Goal: Information Seeking & Learning: Find specific fact

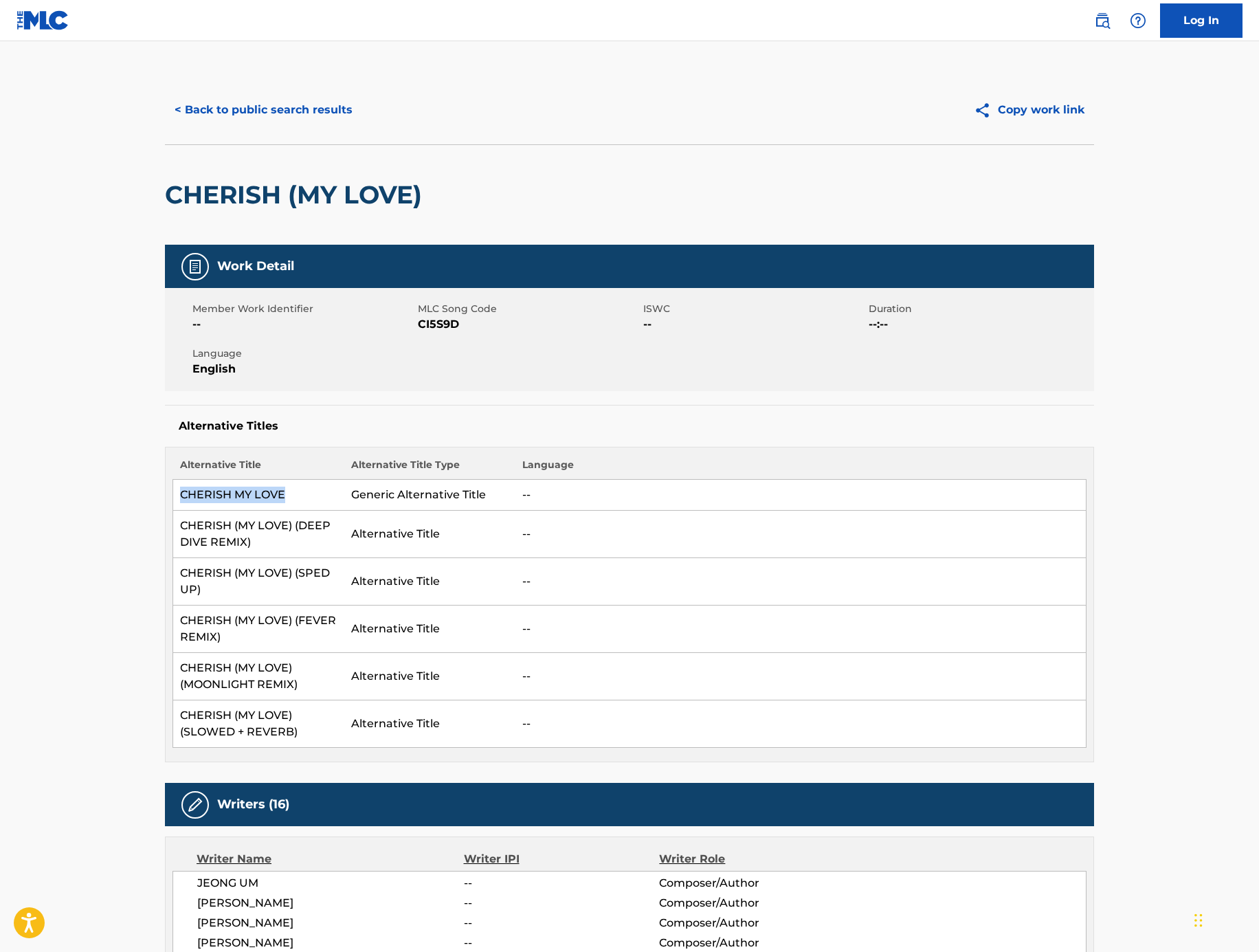
click at [263, 105] on button "< Back to public search results" at bounding box center [263, 110] width 197 height 35
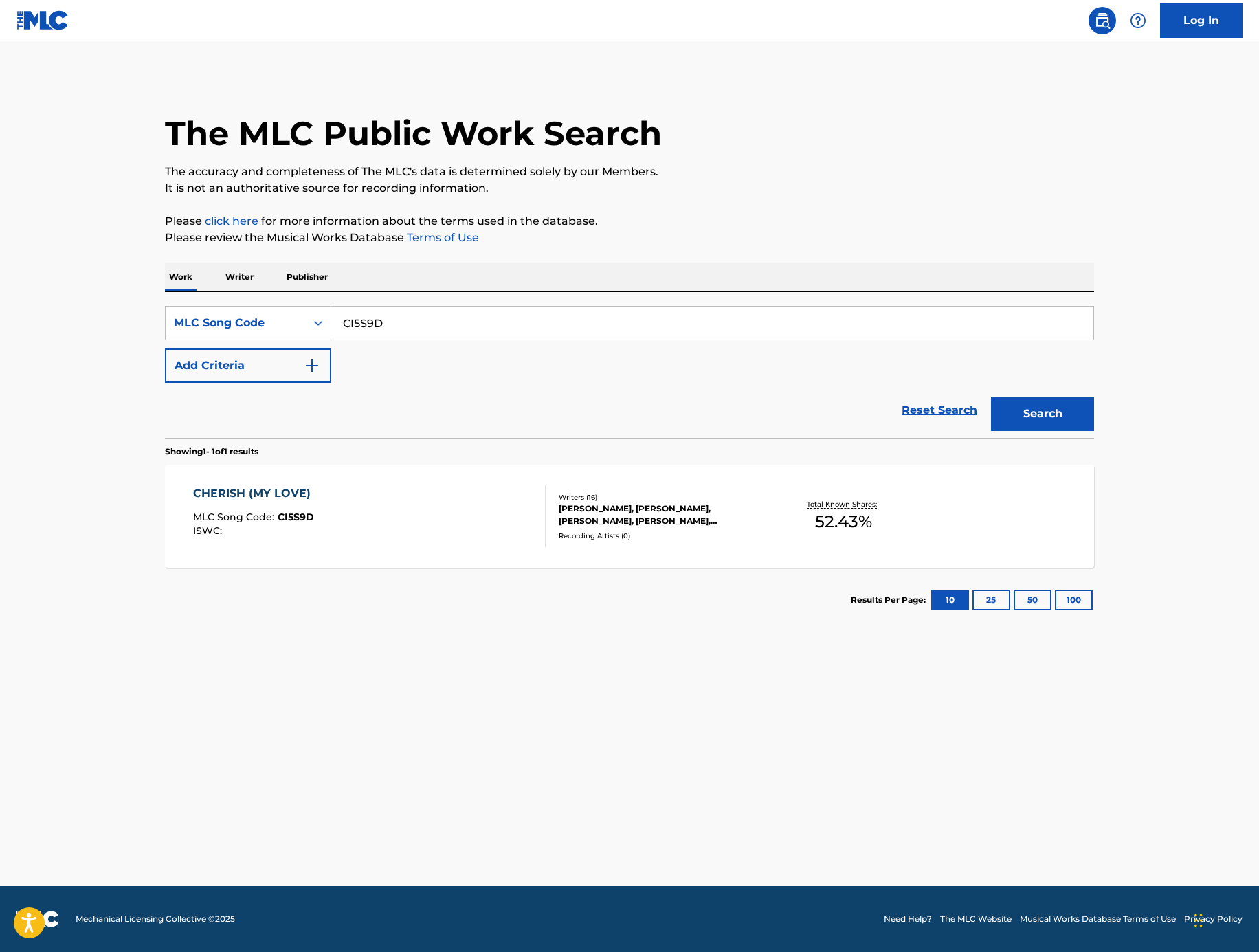
click at [562, 331] on input "CI5S9D" at bounding box center [711, 322] width 762 height 33
paste input "1162034"
click at [271, 375] on button "Add Criteria" at bounding box center [247, 365] width 166 height 35
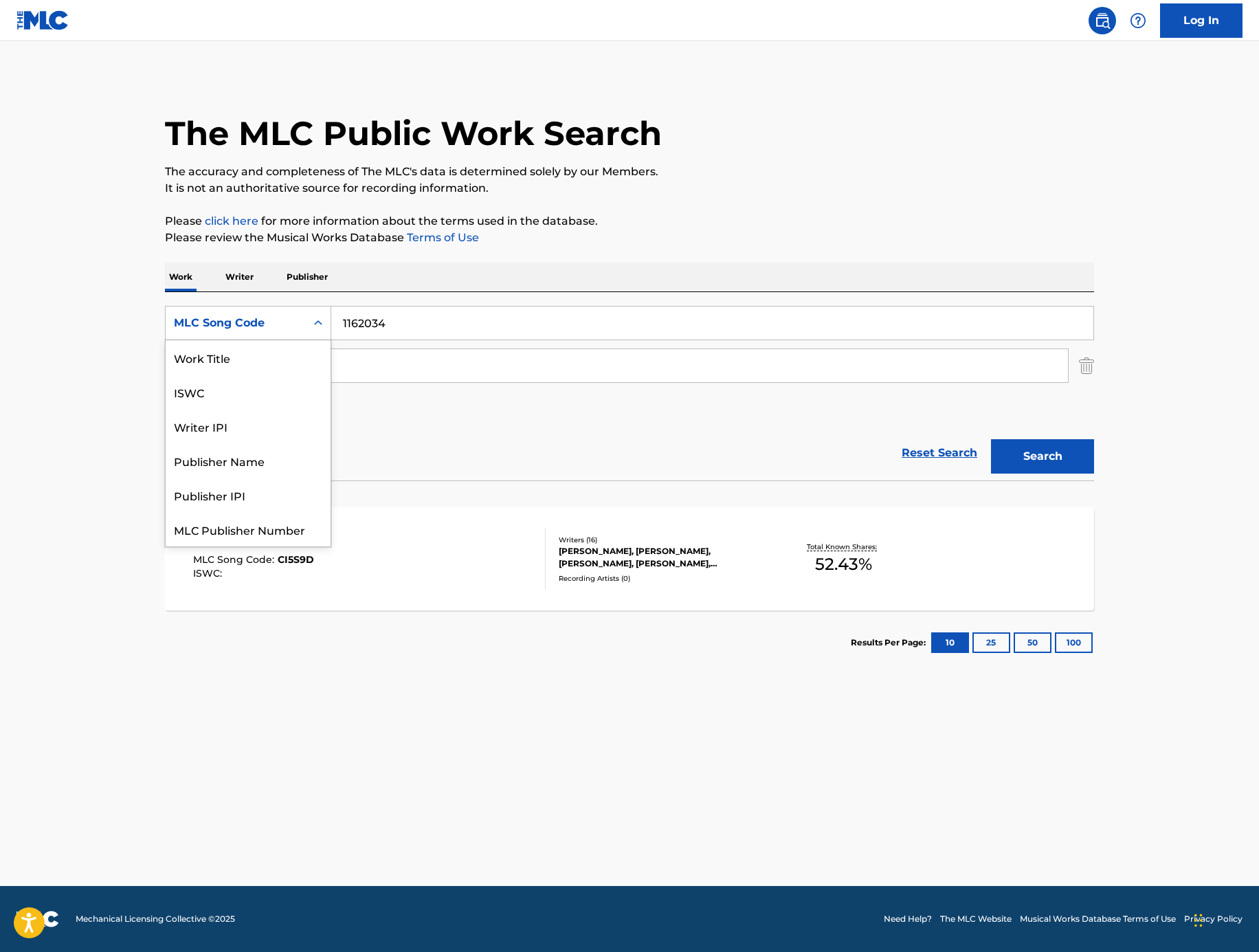
click at [278, 331] on div "MLC Song Code" at bounding box center [235, 323] width 124 height 17
click at [530, 312] on input "1162034" at bounding box center [711, 322] width 762 height 33
click at [1090, 368] on img "Search Form" at bounding box center [1086, 365] width 15 height 35
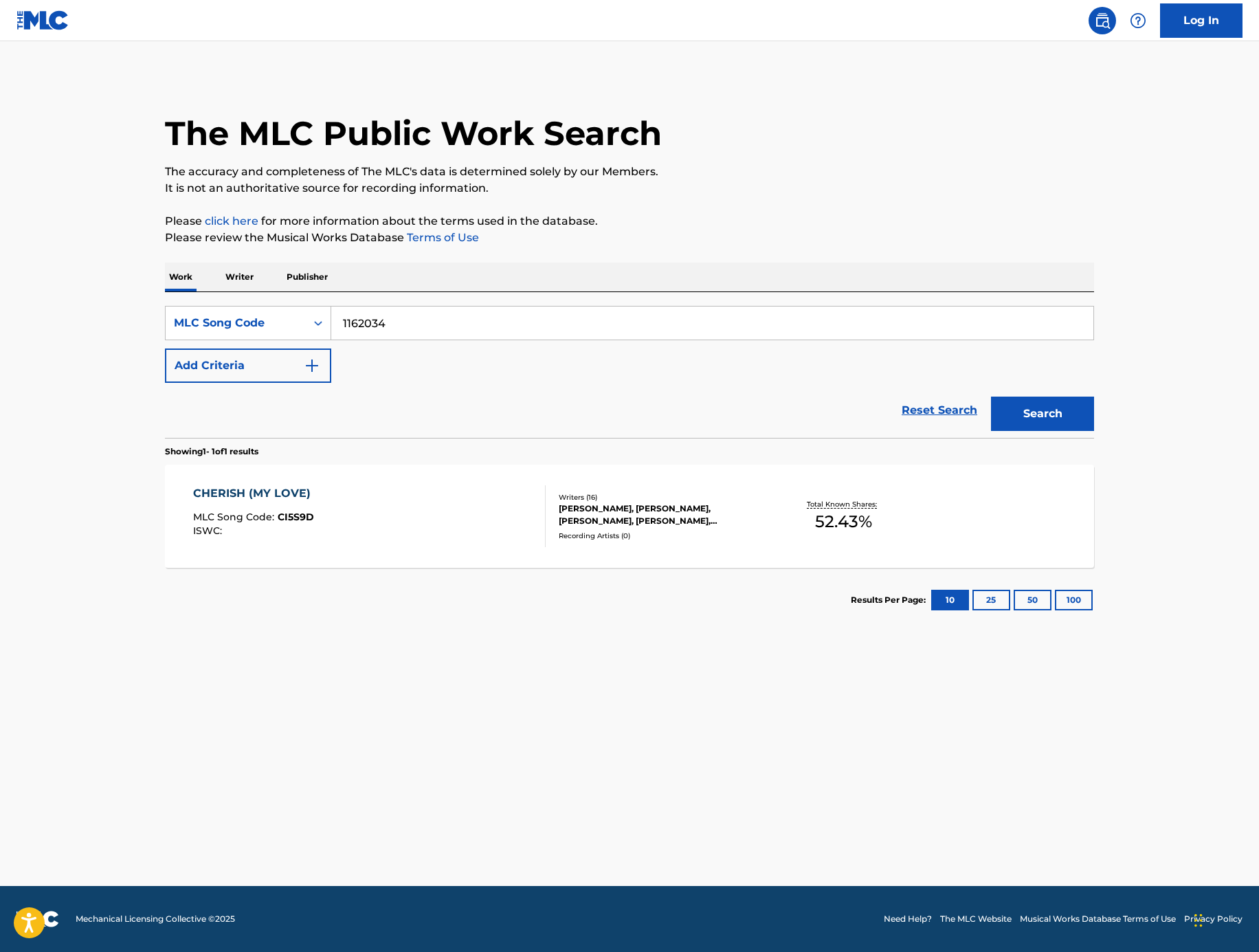
click at [1049, 430] on button "Search" at bounding box center [1042, 414] width 103 height 35
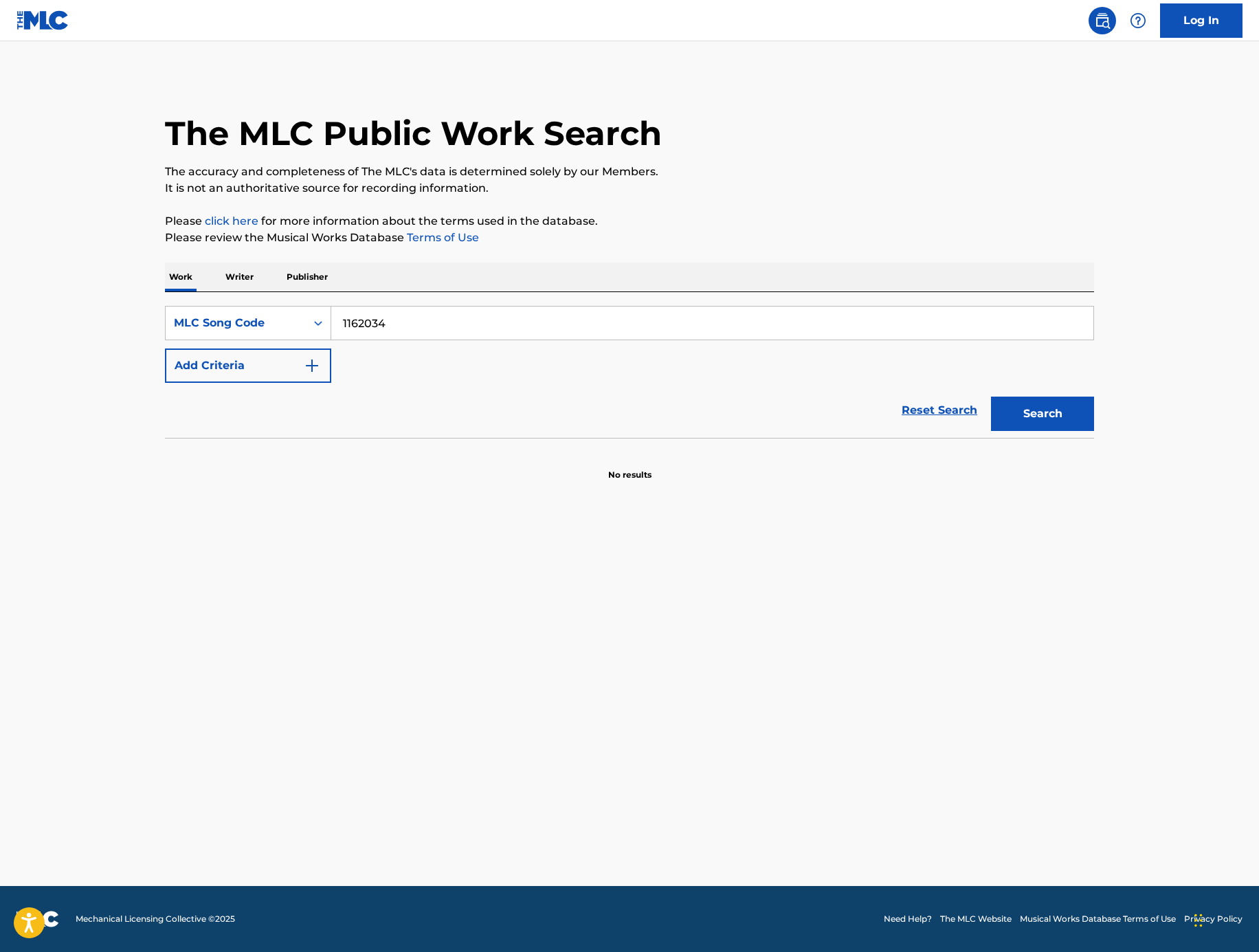
click at [385, 324] on input "1162034" at bounding box center [711, 322] width 762 height 33
paste input "REFLECTION (BIRTH)"
click at [1043, 422] on button "Search" at bounding box center [1042, 414] width 103 height 35
drag, startPoint x: 410, startPoint y: 324, endPoint x: 835, endPoint y: 343, distance: 425.4
click at [867, 346] on div "SearchWithCriteriaec5ac7b0-d71b-4967-be7c-2be766df4329 MLC Song Code REFLECTION…" at bounding box center [629, 343] width 929 height 77
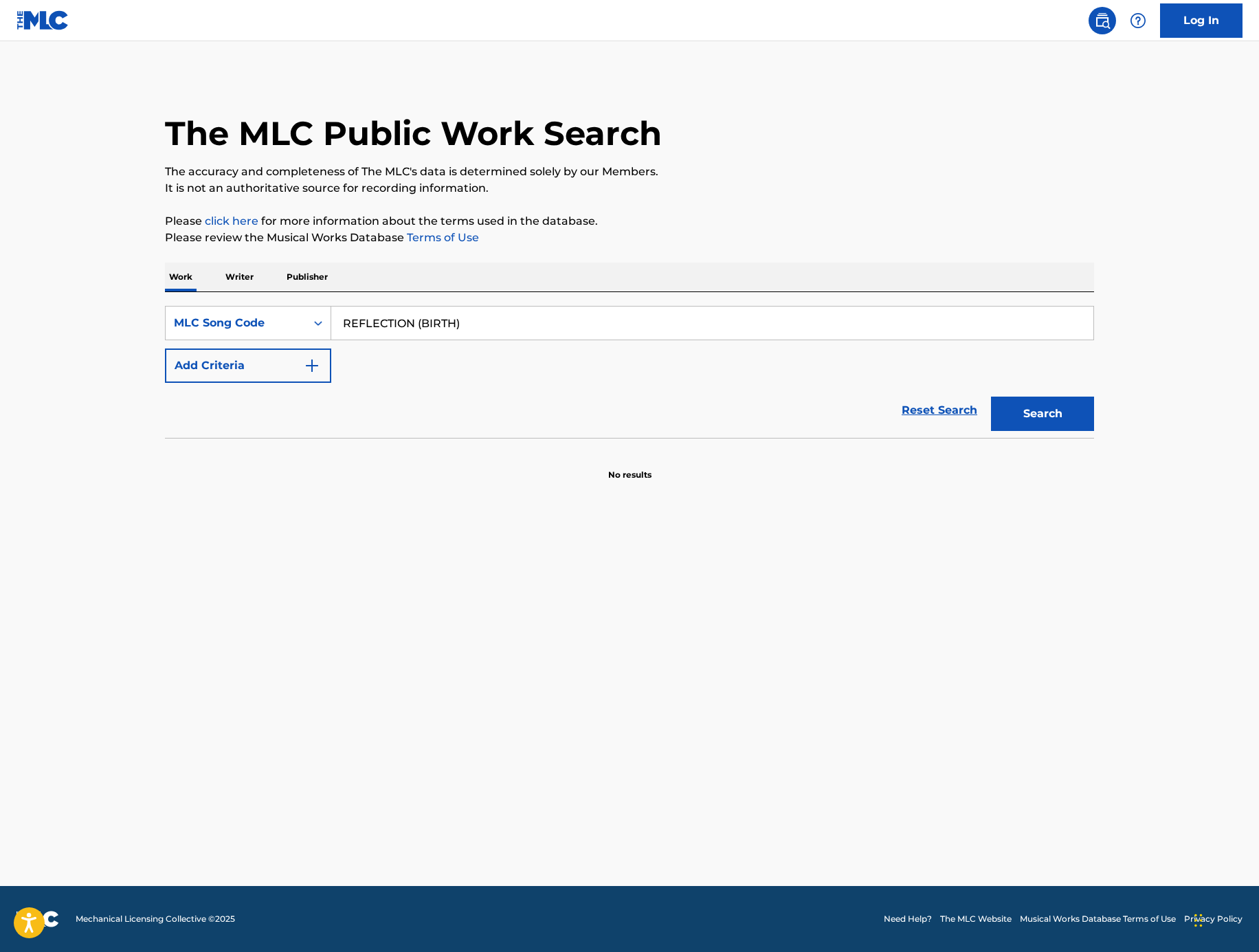
drag, startPoint x: 514, startPoint y: 324, endPoint x: 419, endPoint y: 318, distance: 95.2
click at [419, 318] on input "REFLECTION (BIRTH)" at bounding box center [711, 322] width 762 height 33
type input "REFLECTION"
click at [302, 366] on button "Add Criteria" at bounding box center [247, 365] width 166 height 35
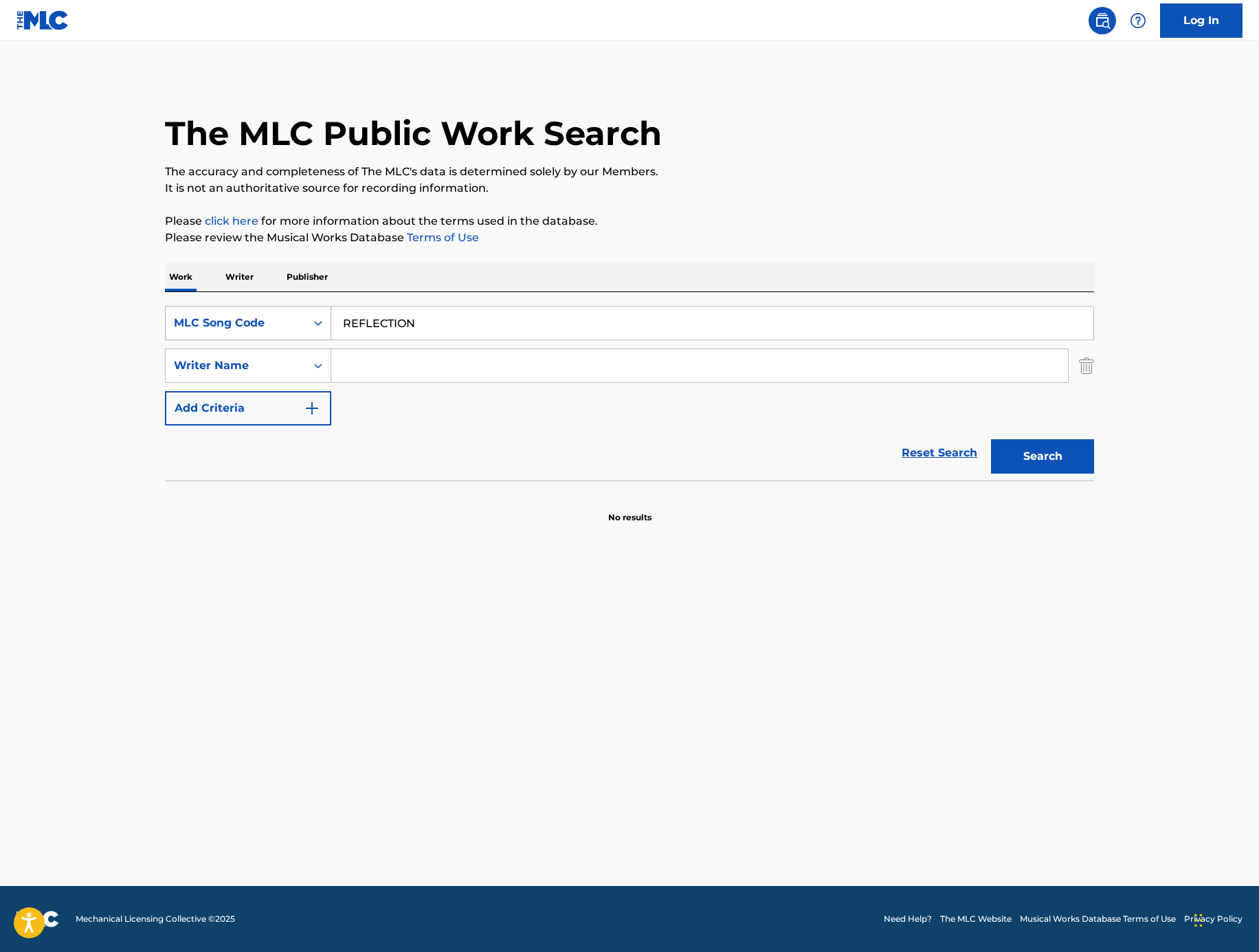
click at [287, 310] on div "MLC Song Code" at bounding box center [235, 322] width 140 height 26
click at [278, 266] on div "Work Writer Publisher" at bounding box center [629, 277] width 929 height 29
click at [274, 313] on div "MLC Song Code" at bounding box center [235, 322] width 140 height 26
drag, startPoint x: 554, startPoint y: 398, endPoint x: 538, endPoint y: 367, distance: 34.9
click at [553, 396] on div "SearchWithCriteriaec5ac7b0-d71b-4967-be7c-2be766df4329 MLC Song Code REFLECTION…" at bounding box center [629, 365] width 929 height 120
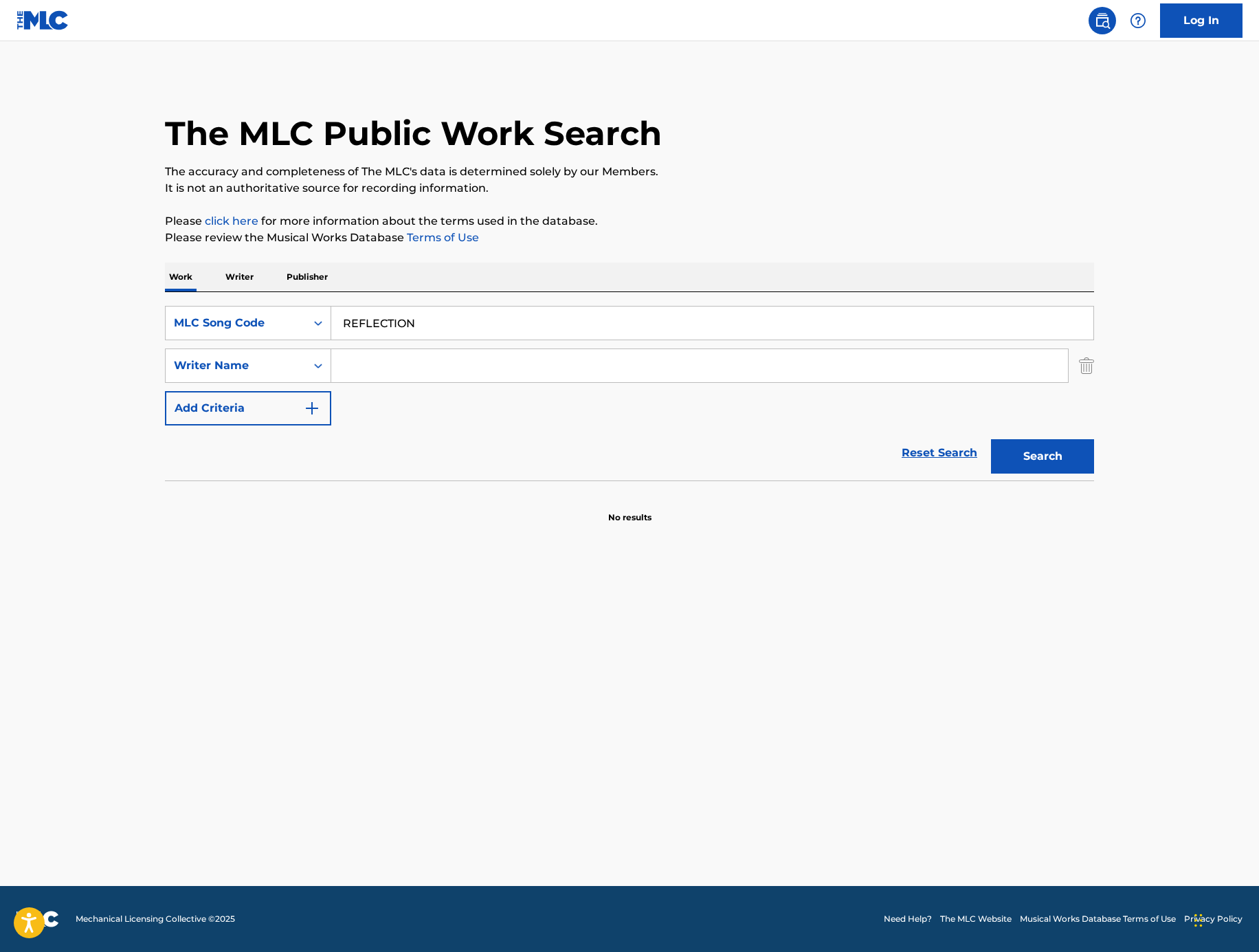
click at [506, 327] on input "REFLECTION" at bounding box center [711, 322] width 762 height 33
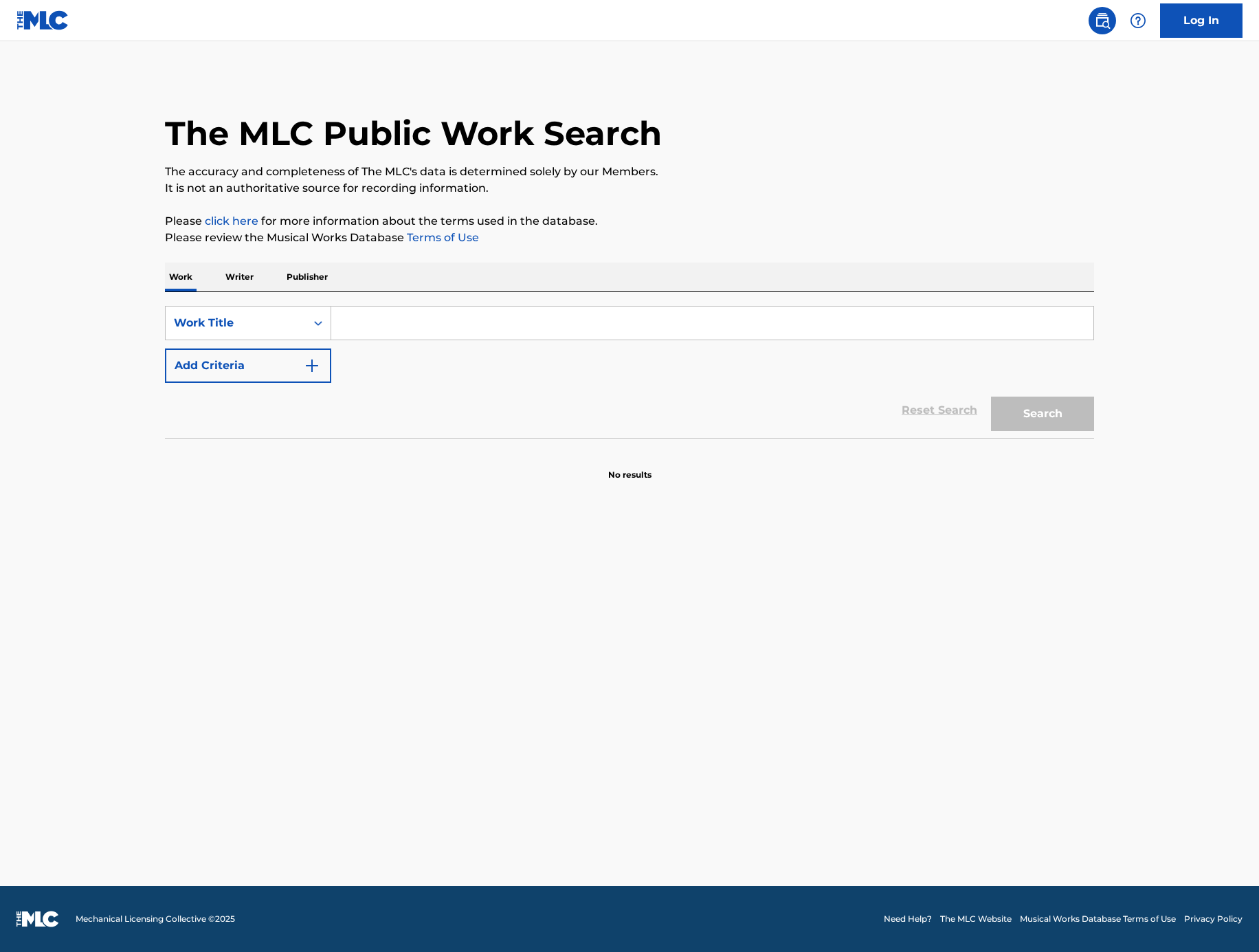
click at [391, 315] on input "Search Form" at bounding box center [711, 322] width 762 height 33
paste input "REFLECTION"
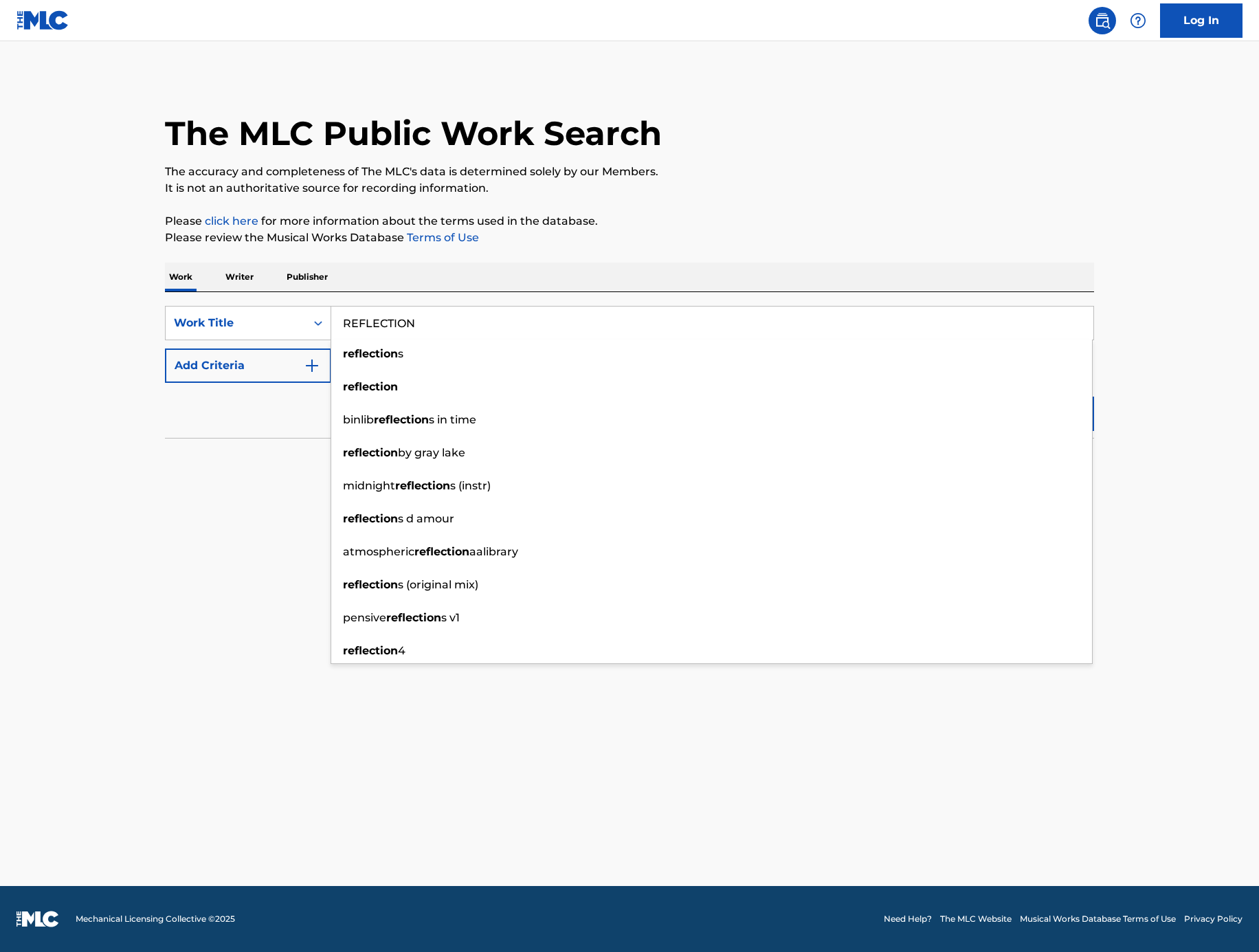
type input "REFLECTION"
drag, startPoint x: 575, startPoint y: 197, endPoint x: 594, endPoint y: 193, distance: 19.4
click at [576, 197] on div "The MLC Public Work Search The accuracy and completeness of The MLC's data is d…" at bounding box center [630, 279] width 962 height 405
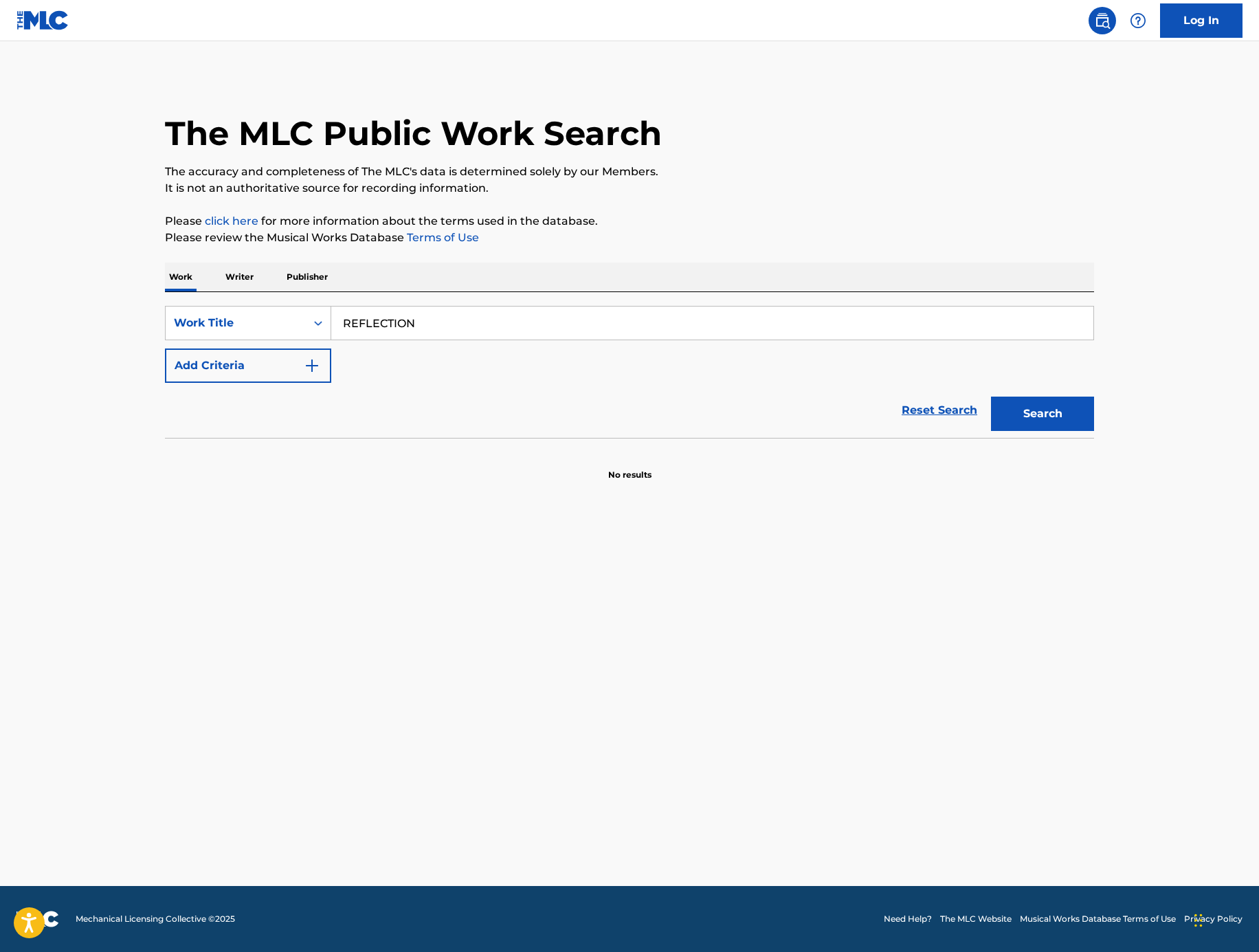
click at [298, 376] on button "Add Criteria" at bounding box center [247, 365] width 166 height 35
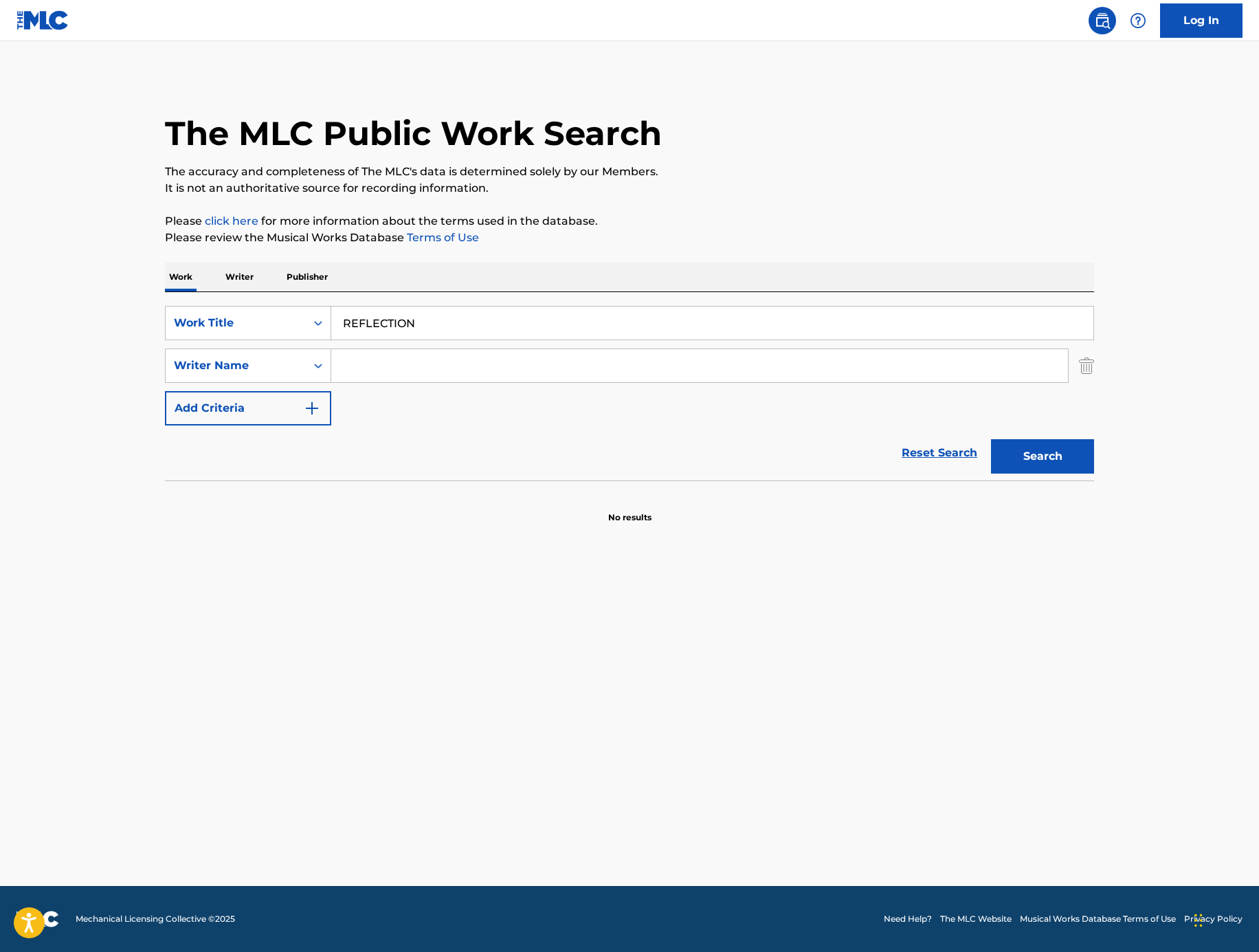
click at [456, 353] on input "Search Form" at bounding box center [699, 365] width 737 height 33
paste input "Ioannis Konstantelias; Ioannis Vagenas; Konstantinos Charizanis"
drag, startPoint x: 460, startPoint y: 366, endPoint x: 1074, endPoint y: 399, distance: 614.9
click at [1074, 399] on div "SearchWithCriteria7548ea83-00cc-4155-bc52-b4e2fe9dd741 Work Title REFLECTION Se…" at bounding box center [629, 365] width 929 height 120
type input "Ioannis Konstantelias"
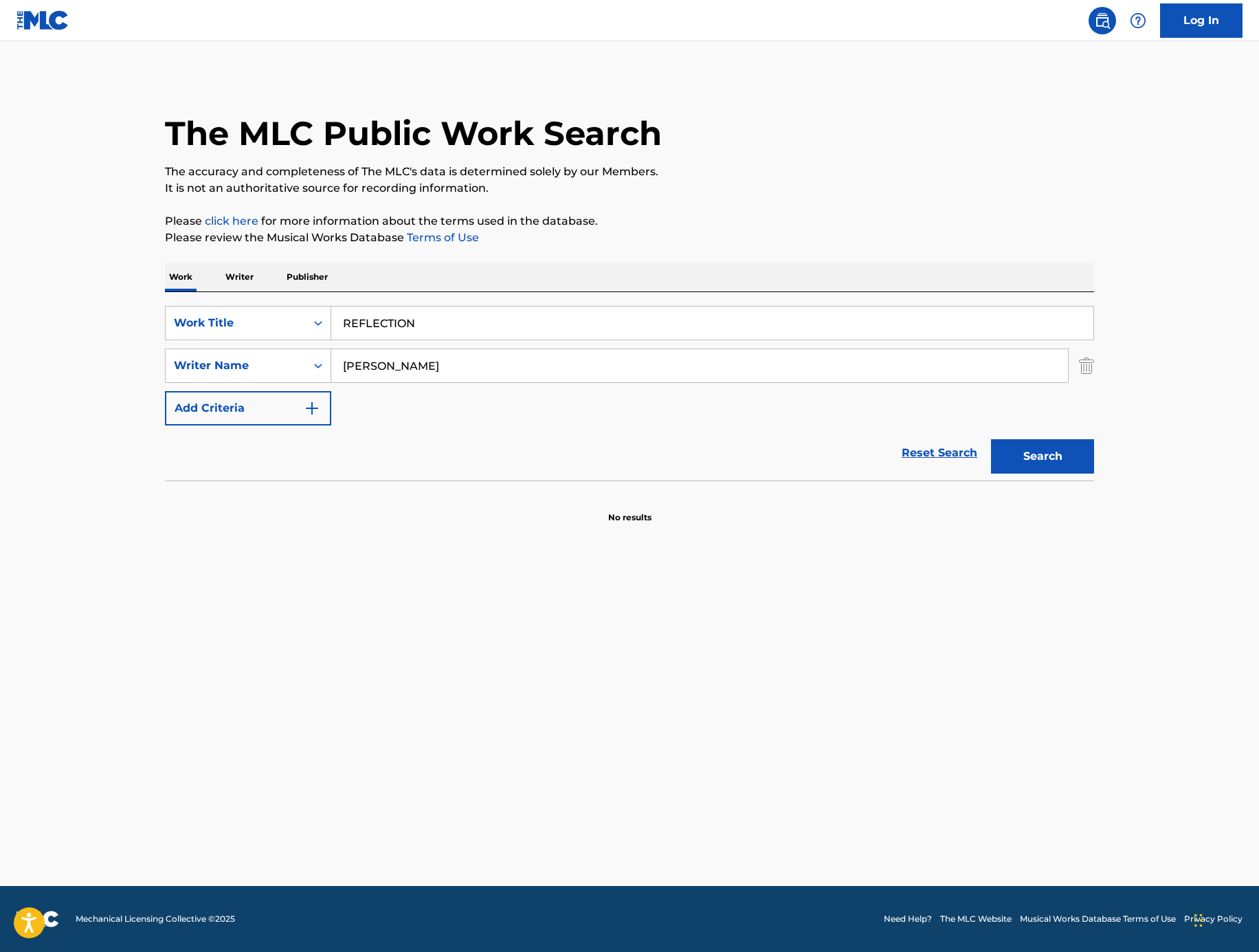
click at [1035, 446] on button "Search" at bounding box center [1042, 456] width 103 height 35
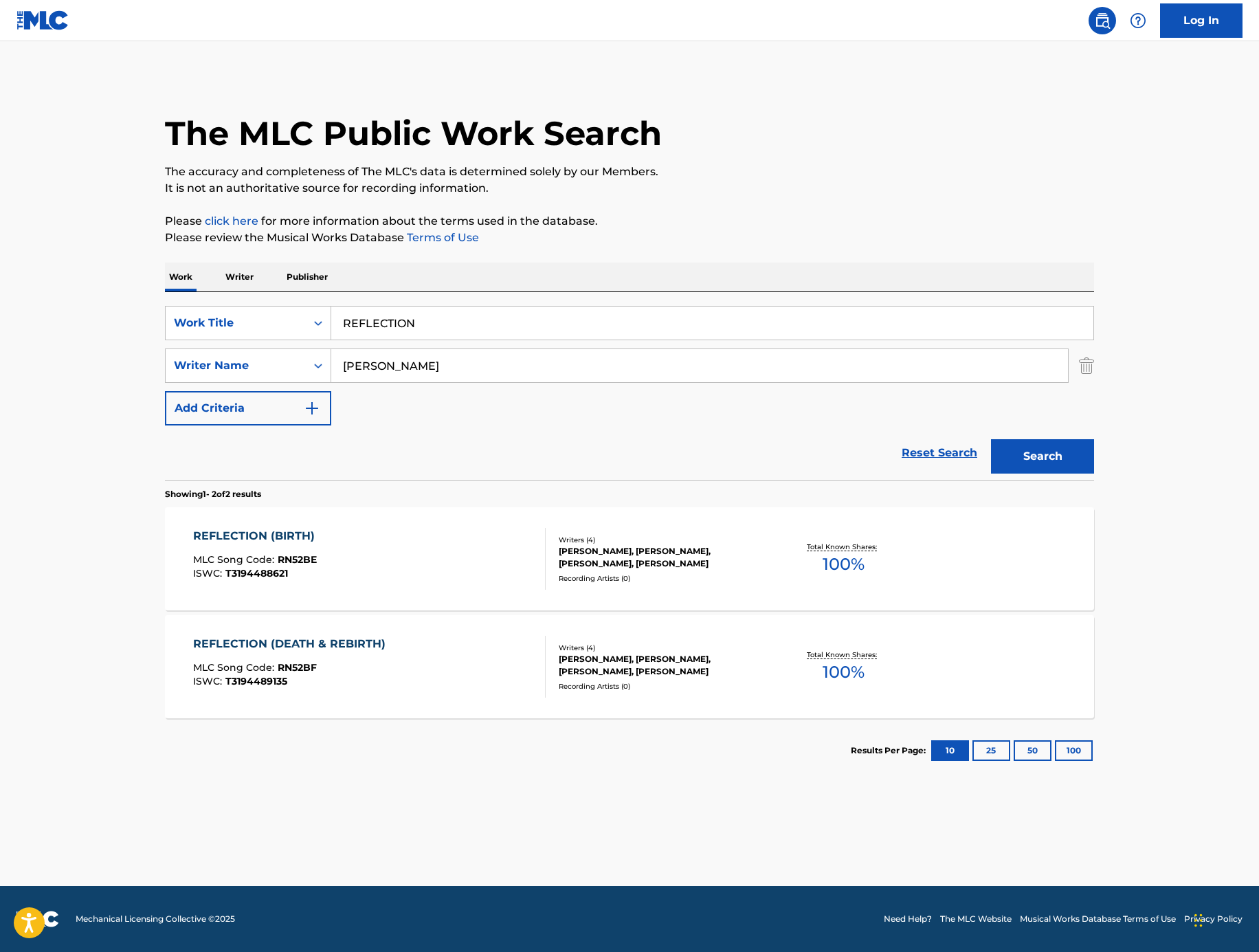
click at [413, 565] on div "REFLECTION (BIRTH) MLC Song Code : RN52BE ISWC : T3194488621" at bounding box center [370, 558] width 354 height 62
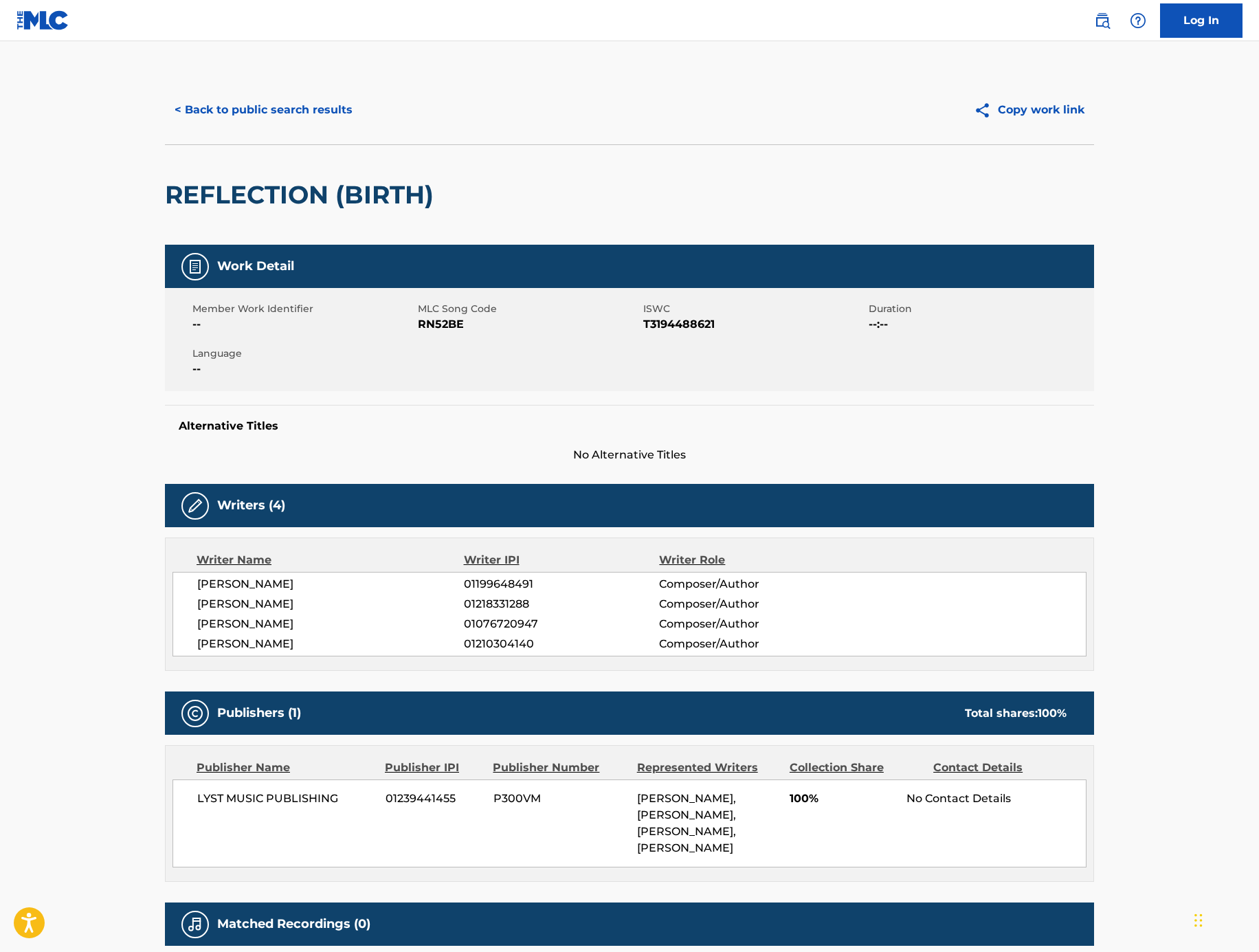
click at [453, 323] on span "RN52BE" at bounding box center [528, 325] width 222 height 17
copy span "RN52BE"
